Goal: Transaction & Acquisition: Obtain resource

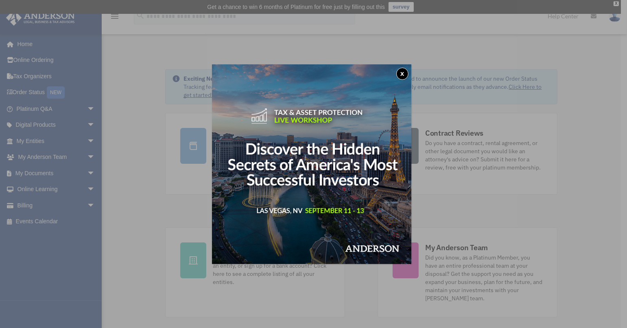
click at [403, 73] on button "x" at bounding box center [403, 74] width 12 height 12
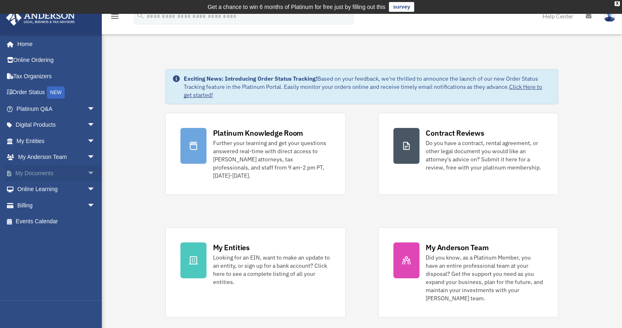
click at [46, 172] on link "My Documents arrow_drop_down" at bounding box center [57, 173] width 102 height 16
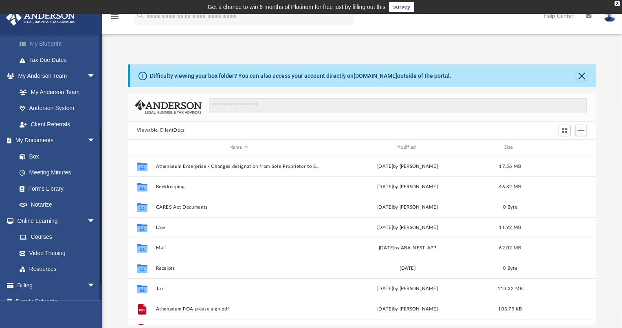
scroll to position [188, 0]
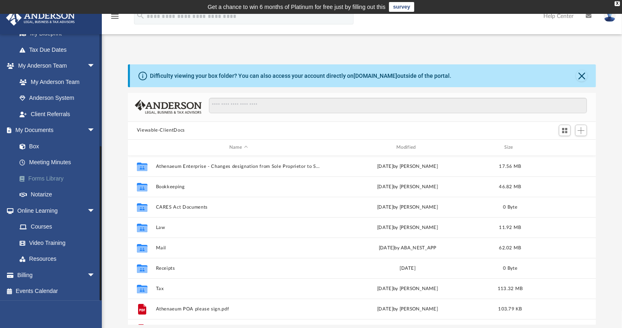
click at [53, 178] on link "Forms Library" at bounding box center [59, 178] width 96 height 16
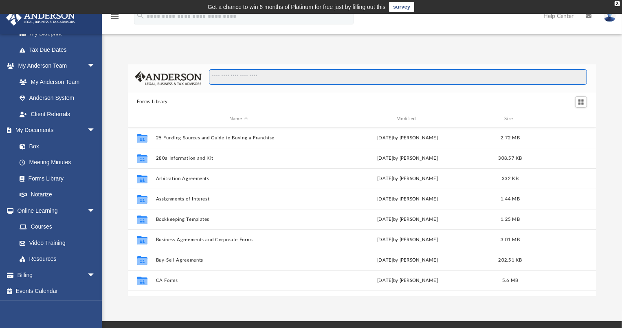
click at [230, 73] on input "Search files and folders" at bounding box center [398, 76] width 378 height 15
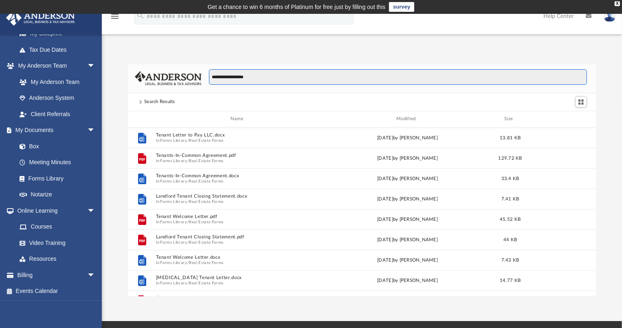
type input "**********"
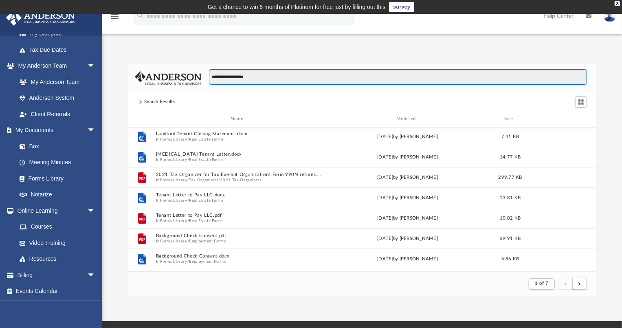
scroll to position [148, 0]
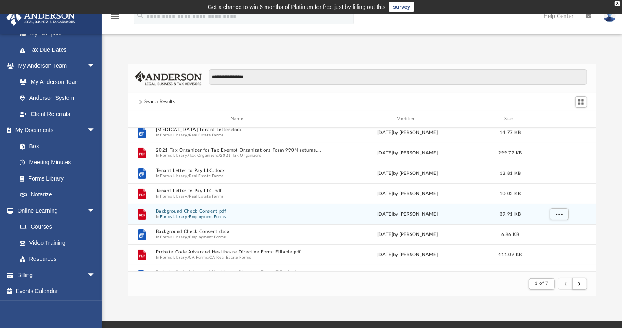
click at [193, 210] on button "Background Check Consent.pdf" at bounding box center [238, 210] width 165 height 5
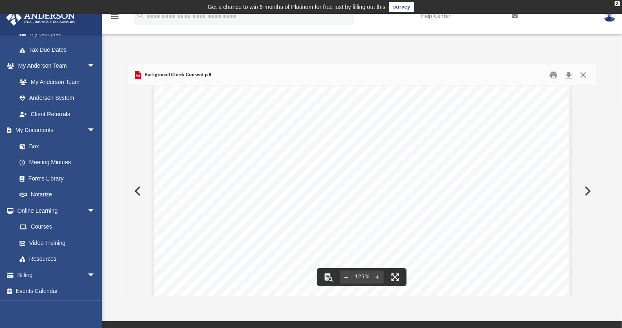
scroll to position [49, 0]
drag, startPoint x: 212, startPoint y: 123, endPoint x: 324, endPoint y: 124, distance: 112.4
click at [324, 124] on div "CONSENT TO BACKGROUND AND REFERENCE CHECK In consideration of solicitation of m…" at bounding box center [361, 311] width 415 height 537
click at [569, 74] on button "Download" at bounding box center [568, 74] width 15 height 13
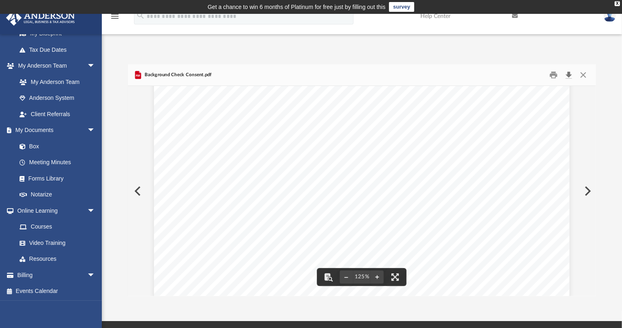
scroll to position [99, 0]
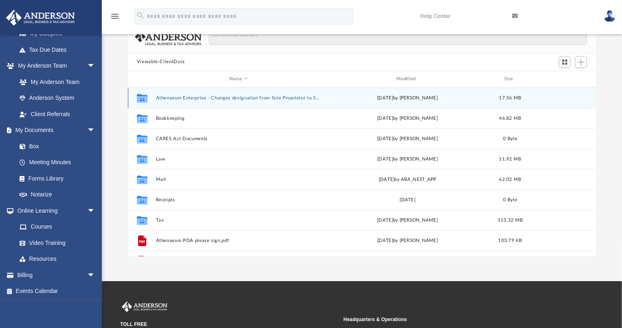
scroll to position [74, 0]
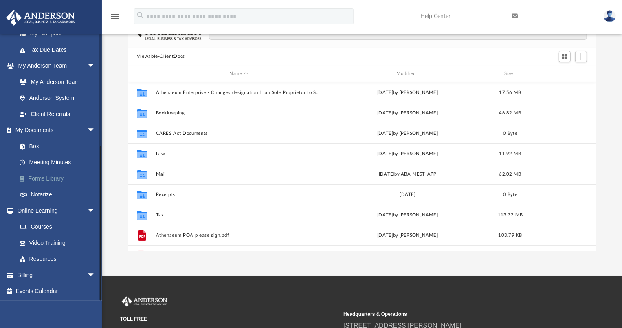
click at [55, 179] on link "Forms Library" at bounding box center [59, 178] width 96 height 16
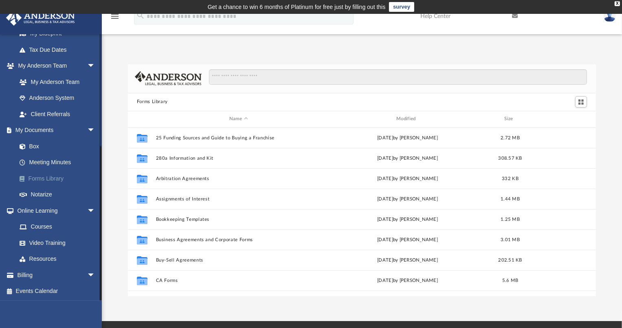
click at [59, 180] on link "Forms Library" at bounding box center [59, 178] width 96 height 16
click at [257, 79] on input "Search files and folders" at bounding box center [398, 76] width 378 height 15
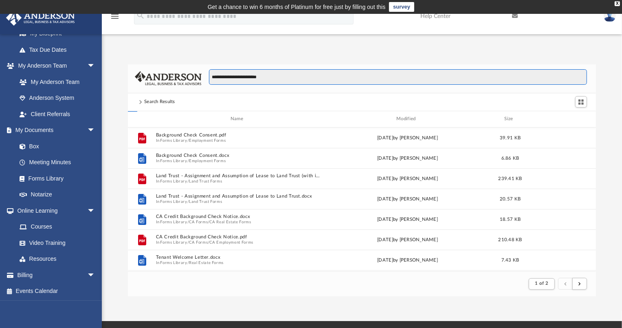
scroll to position [6, 6]
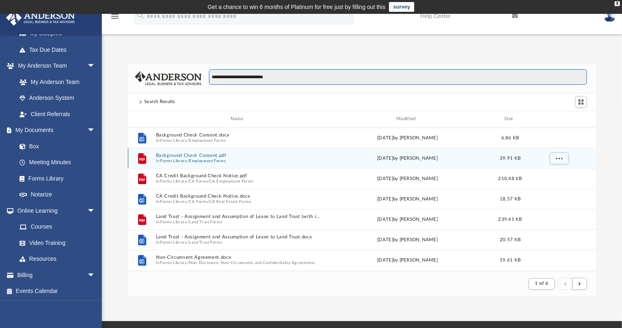
type input "**********"
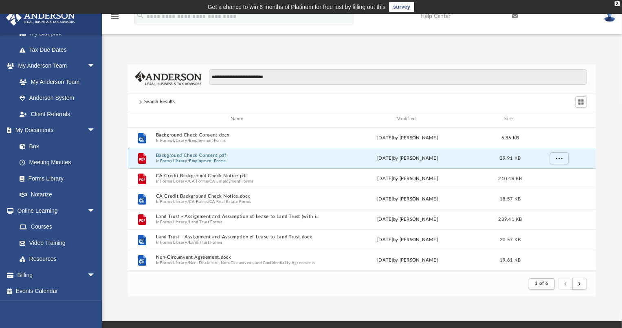
click at [208, 157] on button "Background Check Consent.pdf" at bounding box center [238, 155] width 165 height 5
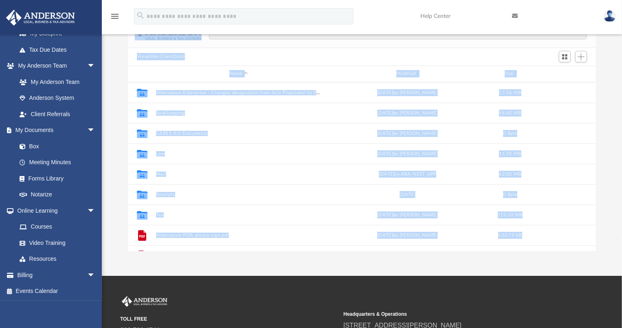
scroll to position [179, 462]
click at [124, 99] on div "Difficulty viewing your box folder? You can also access your account directly o…" at bounding box center [362, 121] width 520 height 260
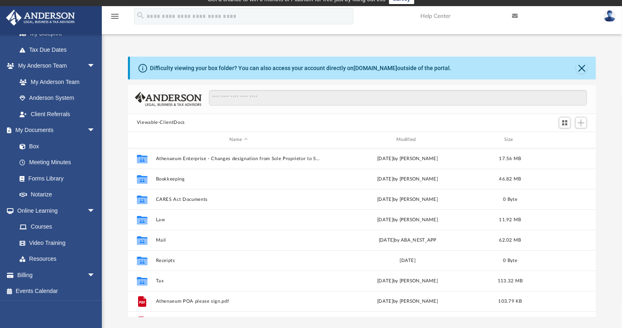
scroll to position [0, 0]
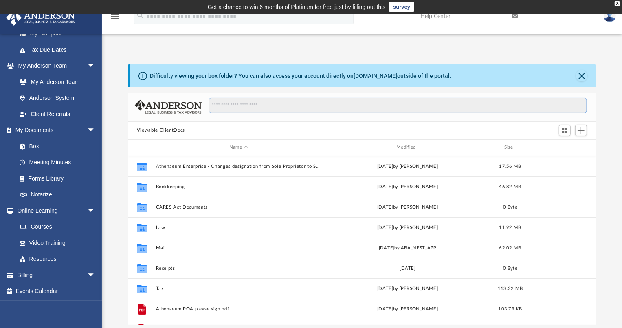
click at [245, 105] on input "Search files and folders" at bounding box center [398, 105] width 378 height 15
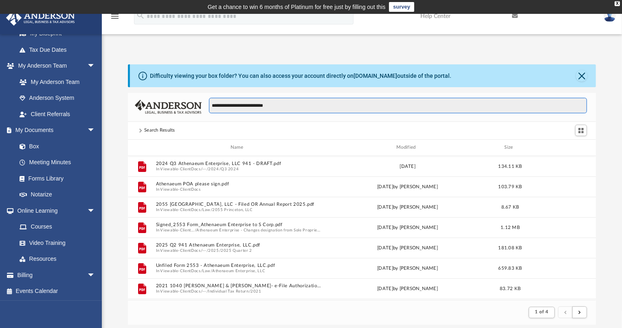
scroll to position [154, 462]
click at [226, 105] on input "**********" at bounding box center [398, 105] width 378 height 15
type input "**********"
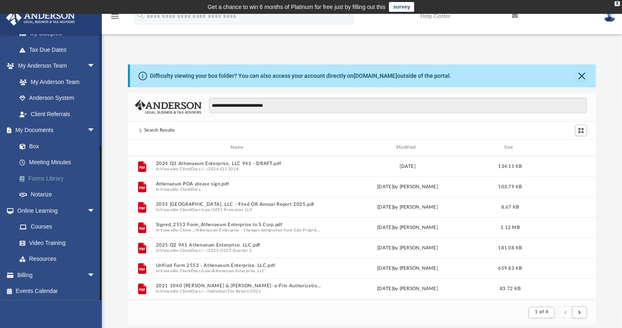
click at [53, 182] on link "Forms Library" at bounding box center [59, 178] width 96 height 16
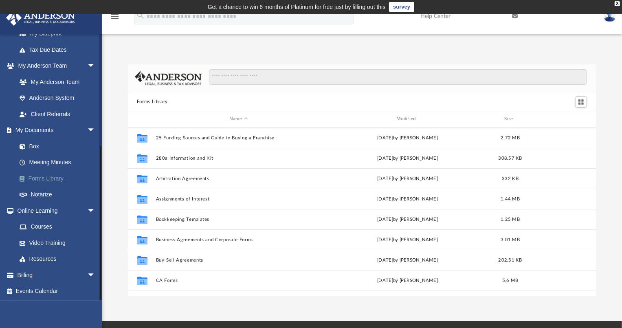
scroll to position [179, 462]
click at [251, 77] on input "Search files and folders" at bounding box center [398, 76] width 378 height 15
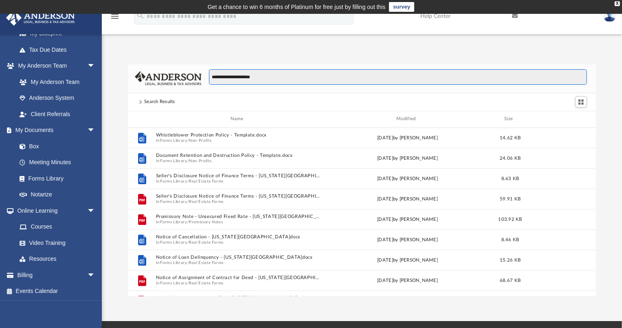
type input "**********"
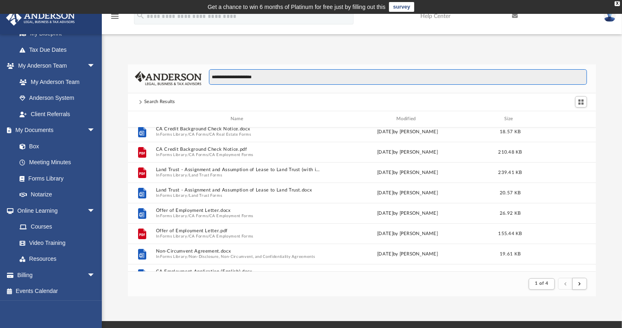
scroll to position [0, 0]
